Goal: Task Accomplishment & Management: Use online tool/utility

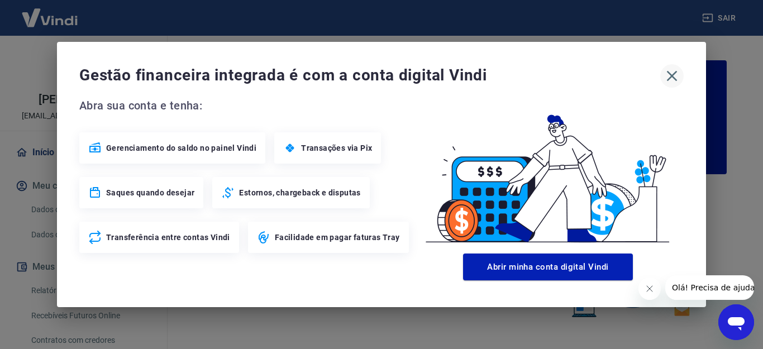
click at [675, 80] on icon "button" at bounding box center [672, 76] width 18 height 18
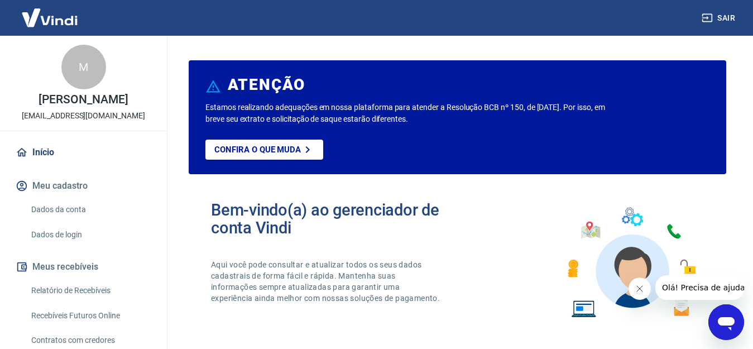
click at [98, 323] on link "Recebíveis Futuros Online" at bounding box center [90, 315] width 127 height 23
